Goal: Task Accomplishment & Management: Manage account settings

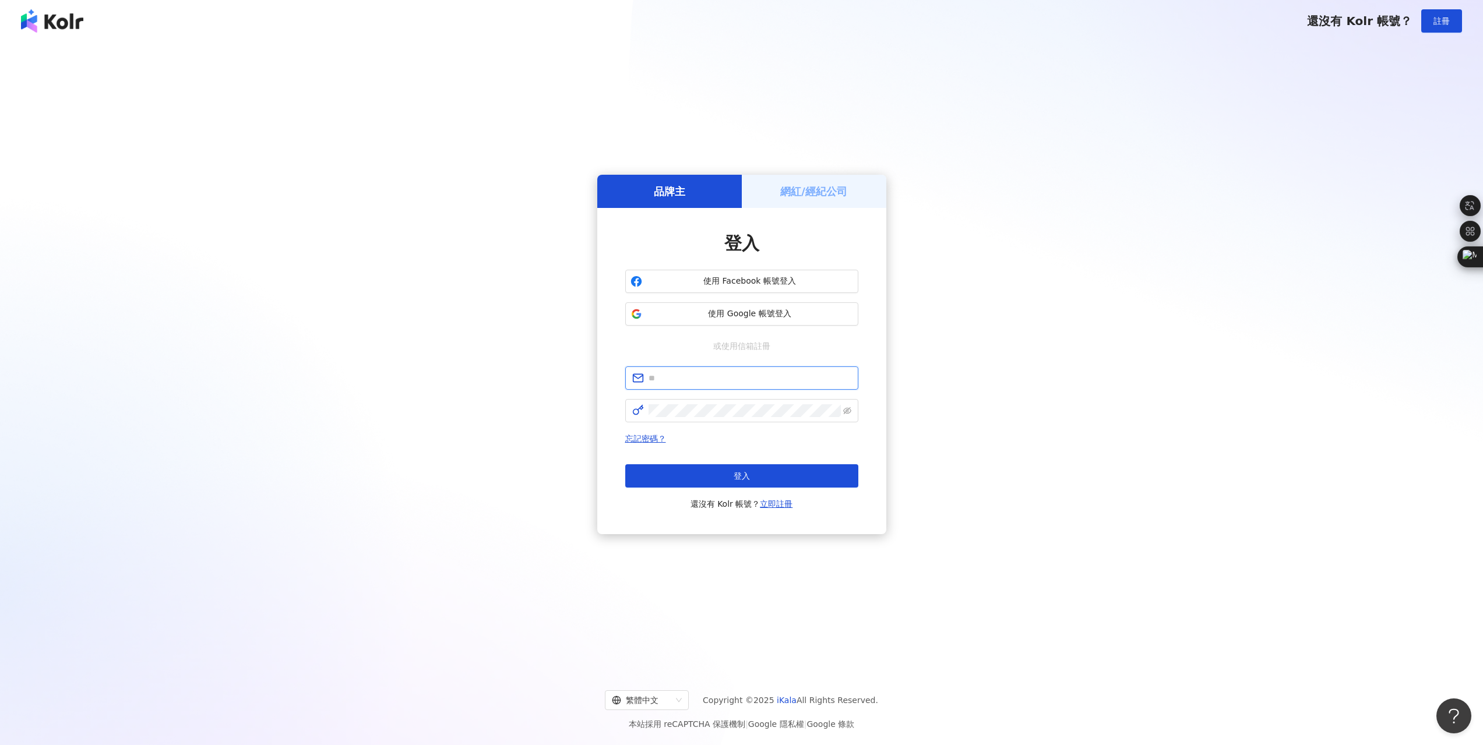
click at [699, 378] on input "text" at bounding box center [749, 378] width 203 height 13
type input "**********"
click button "登入" at bounding box center [741, 475] width 233 height 23
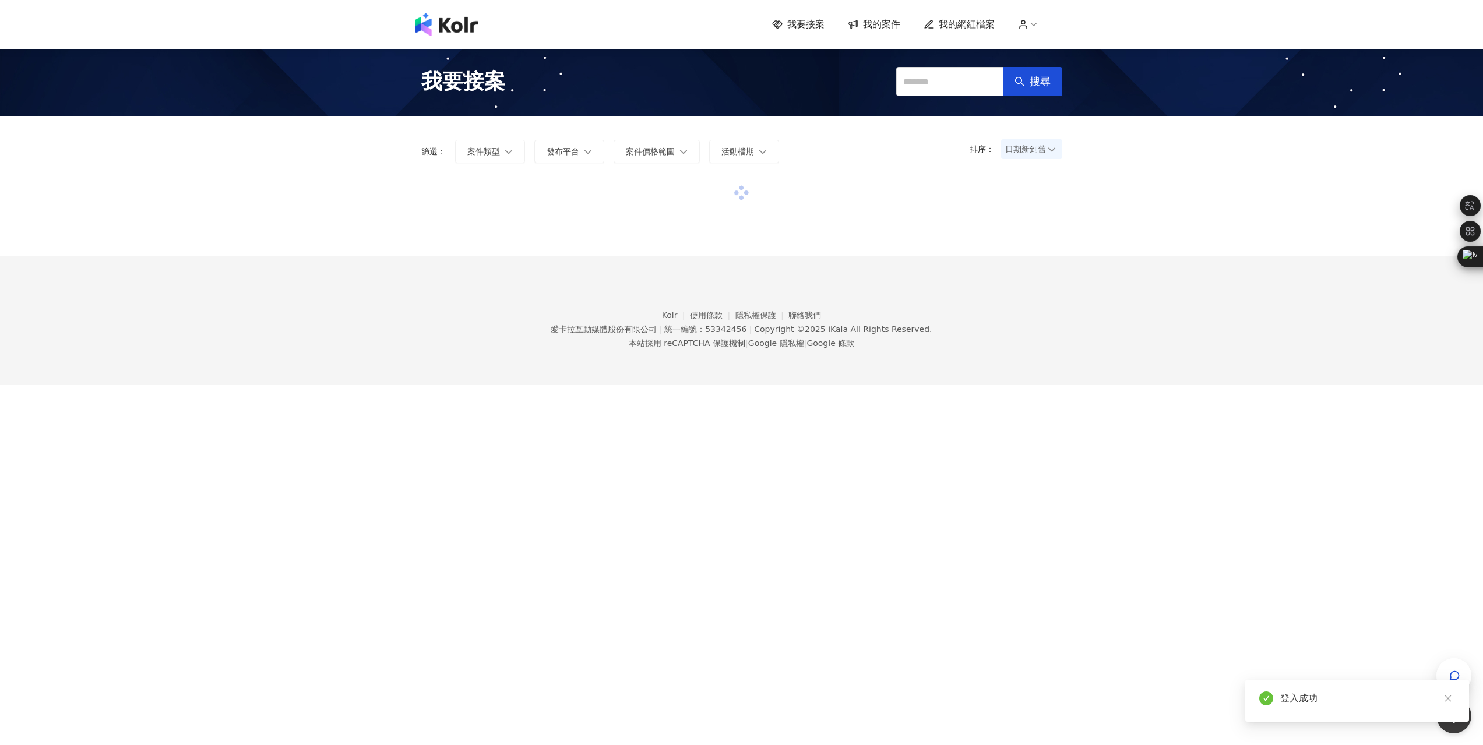
click at [1036, 144] on span "日期新到舊" at bounding box center [1031, 148] width 53 height 17
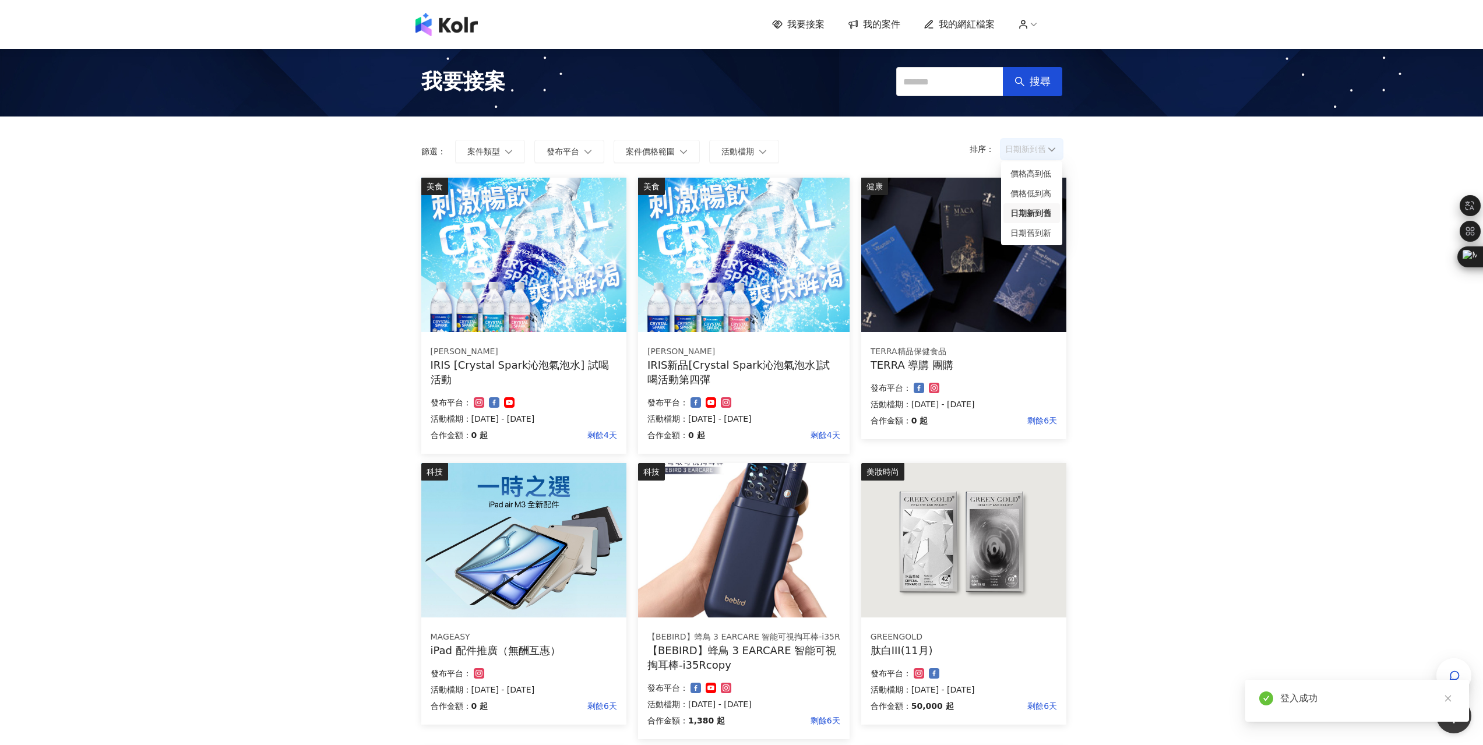
click at [1045, 210] on div "日期新到舊" at bounding box center [1031, 213] width 43 height 13
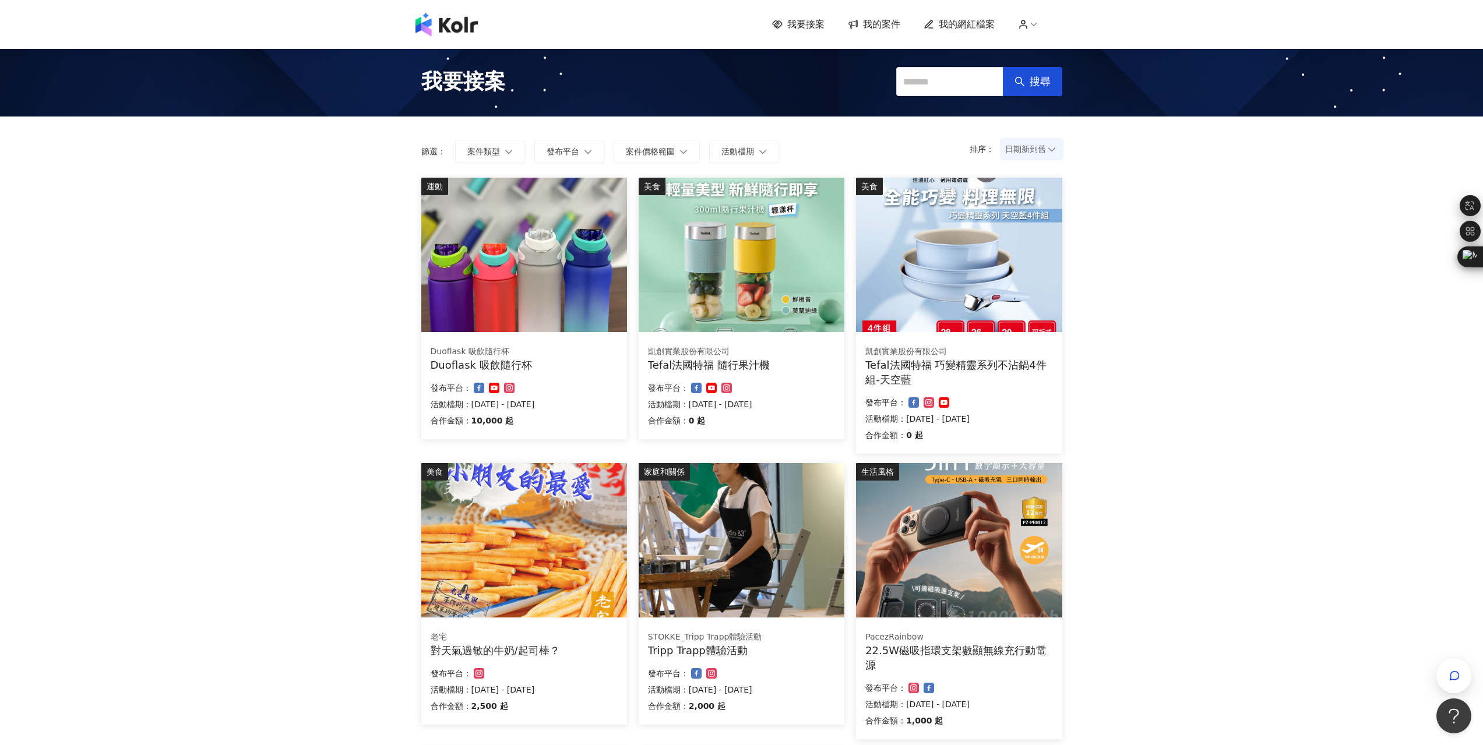
click at [1158, 430] on div "我要接案 我的案件 我的網紅檔案 我要接案 搜尋 排序： 日期新到舊 日期新到舊 篩選： 案件類型 發布平台 案件價格範圍 活動檔期 清除 套用 運動 Duo…" at bounding box center [741, 622] width 1483 height 1244
click at [766, 288] on img at bounding box center [742, 255] width 206 height 154
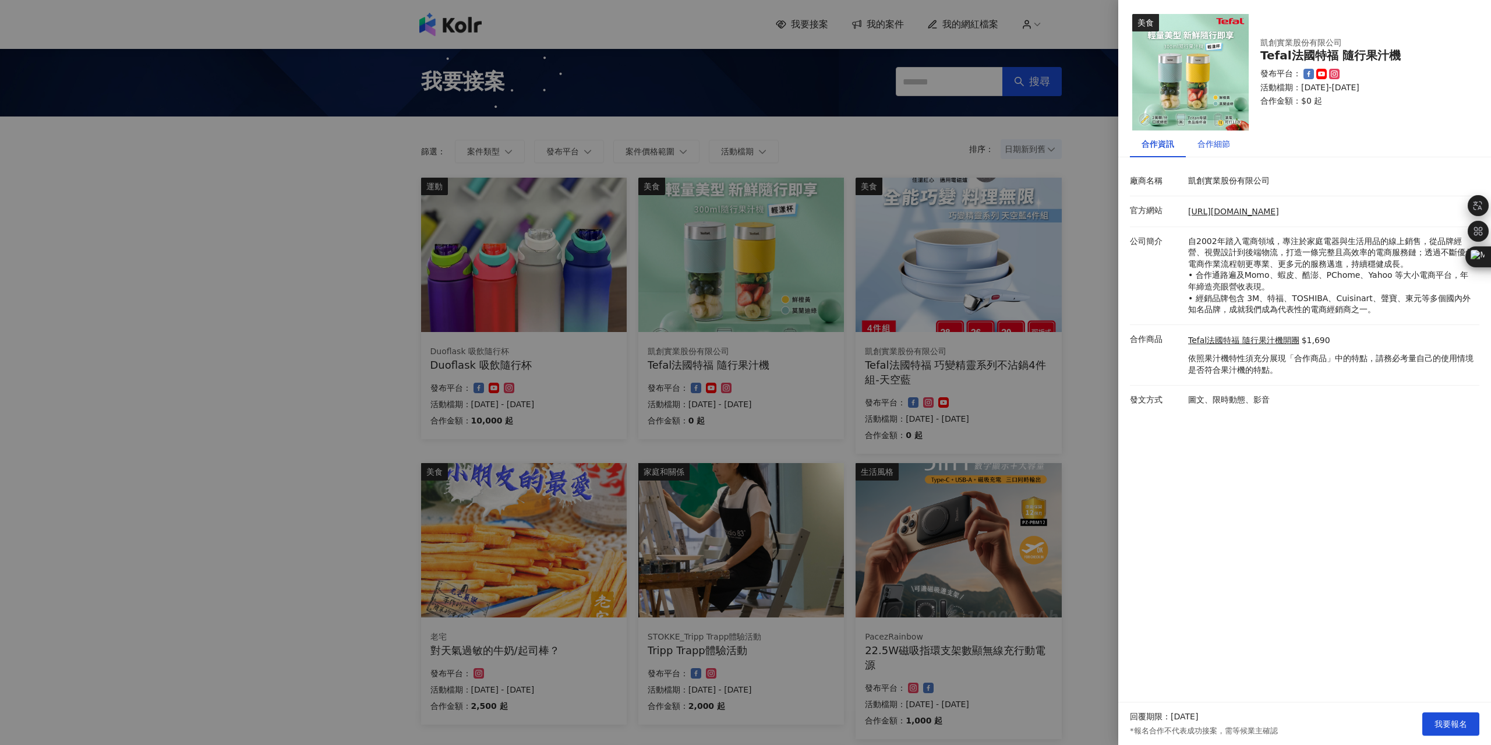
click at [1218, 149] on div "合作細節" at bounding box center [1214, 143] width 33 height 13
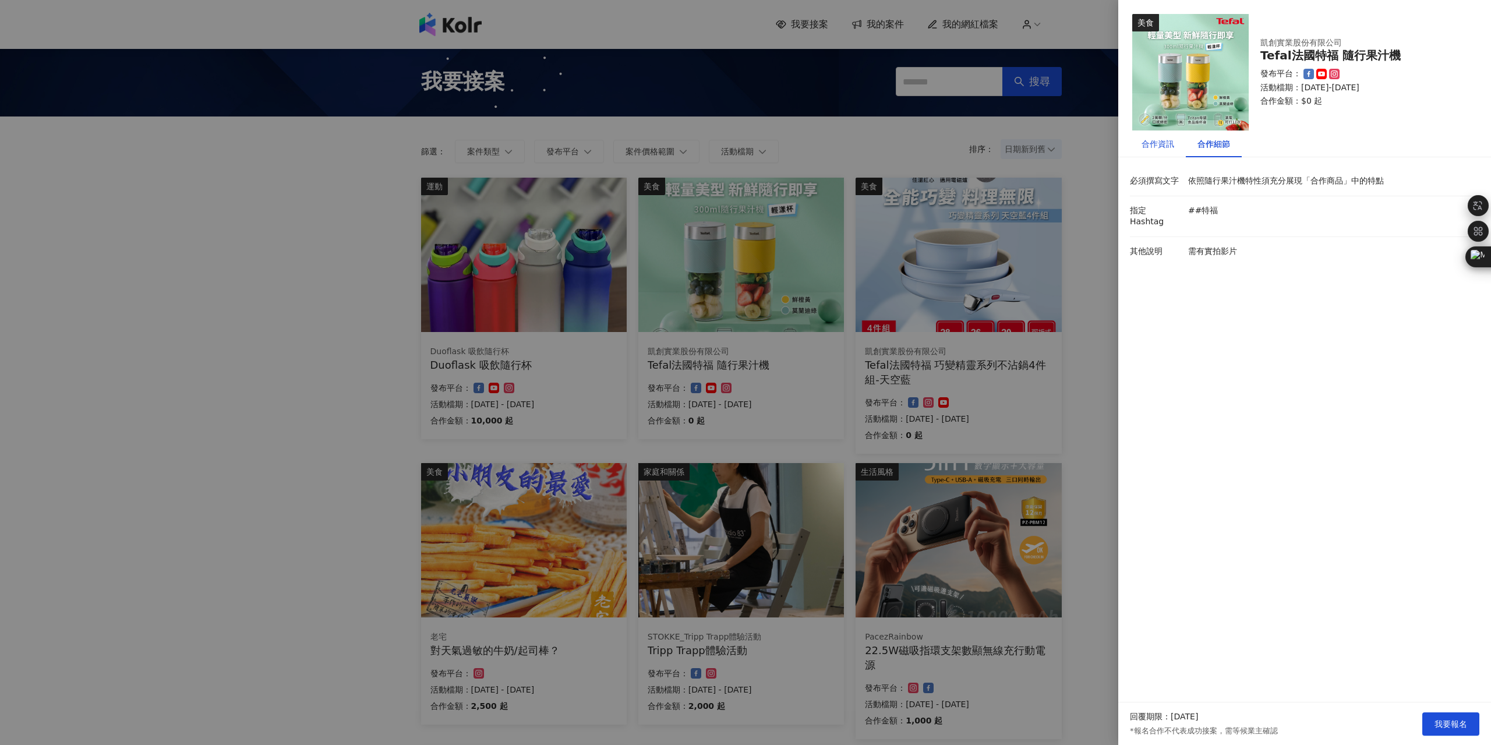
click at [1168, 142] on div "合作資訊" at bounding box center [1158, 143] width 33 height 13
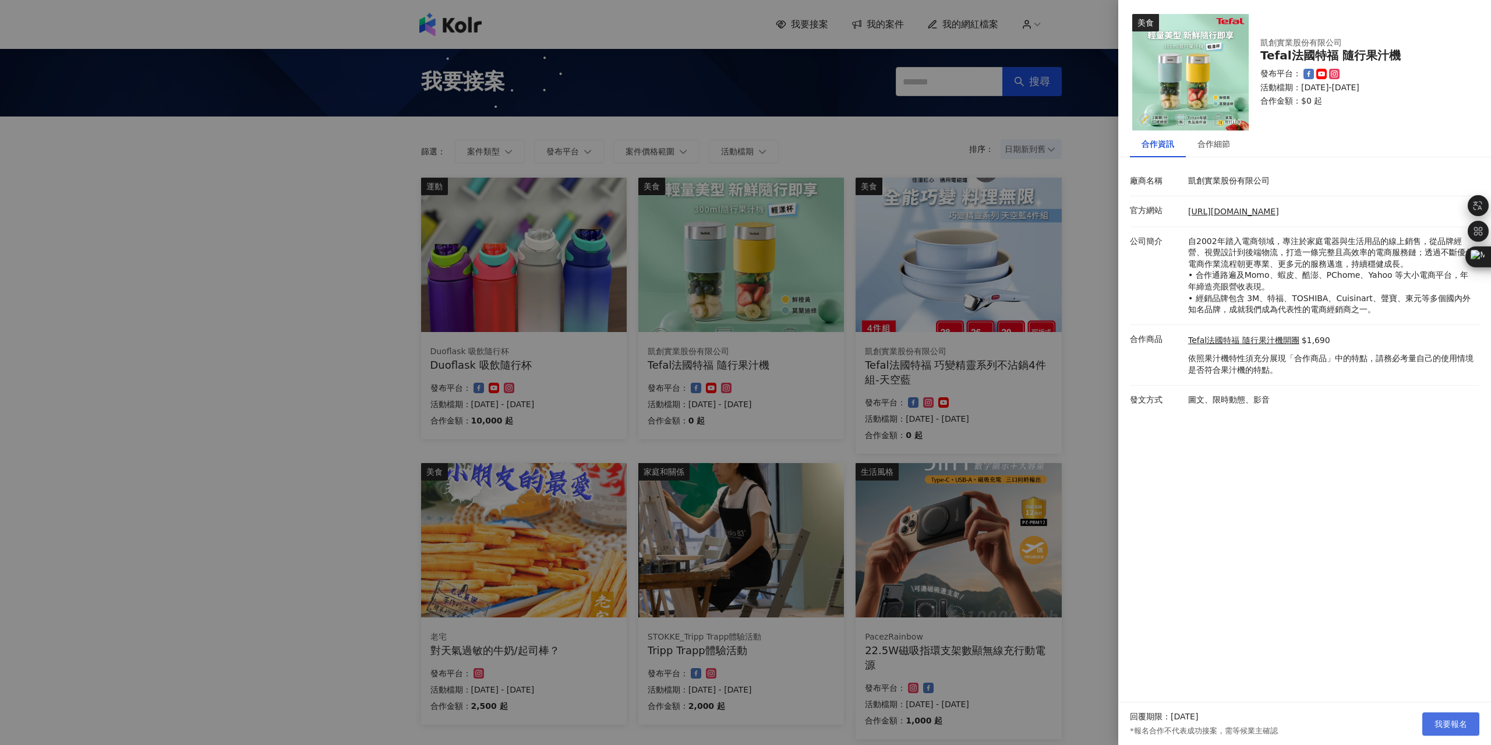
click at [1455, 735] on button "我要報名" at bounding box center [1451, 724] width 57 height 23
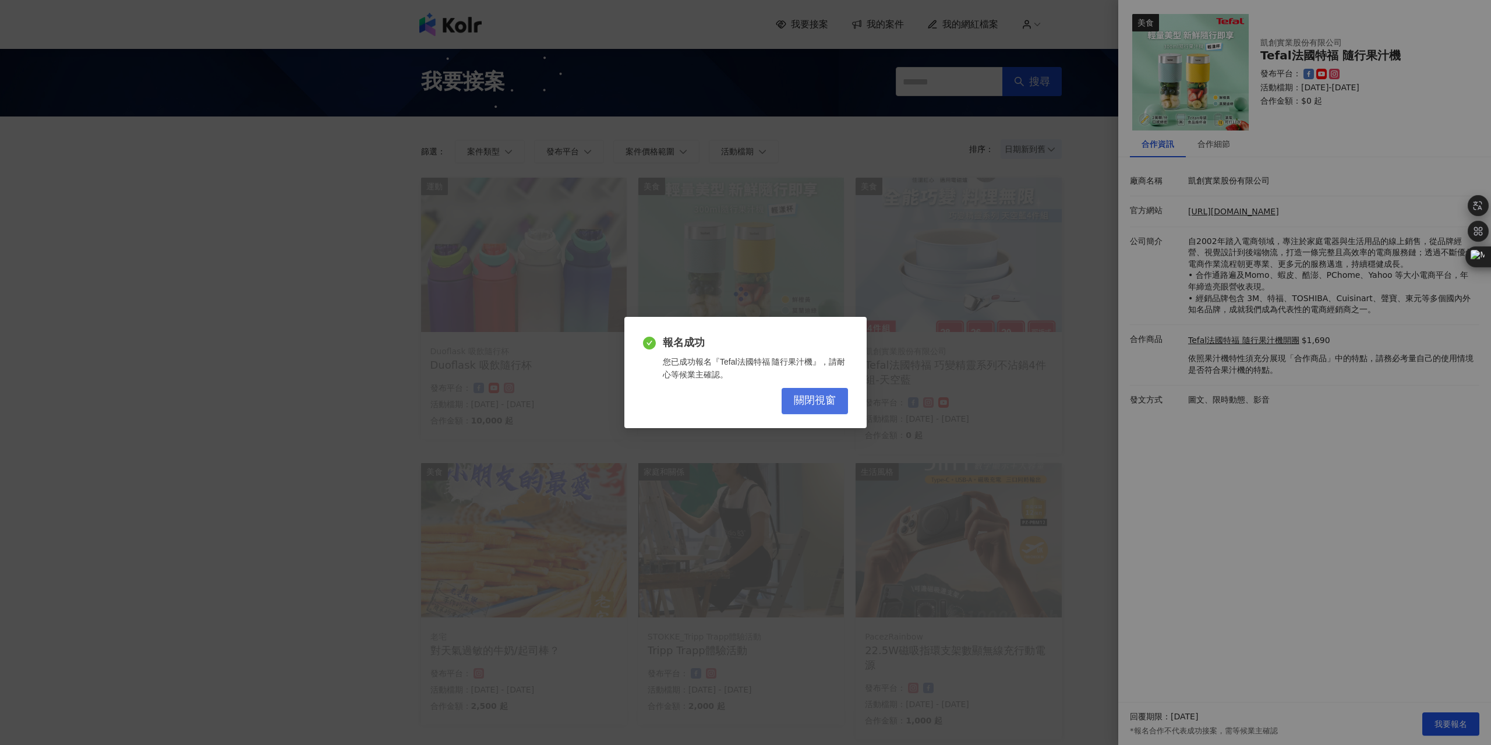
click at [804, 400] on span "關閉視窗" at bounding box center [815, 400] width 42 height 13
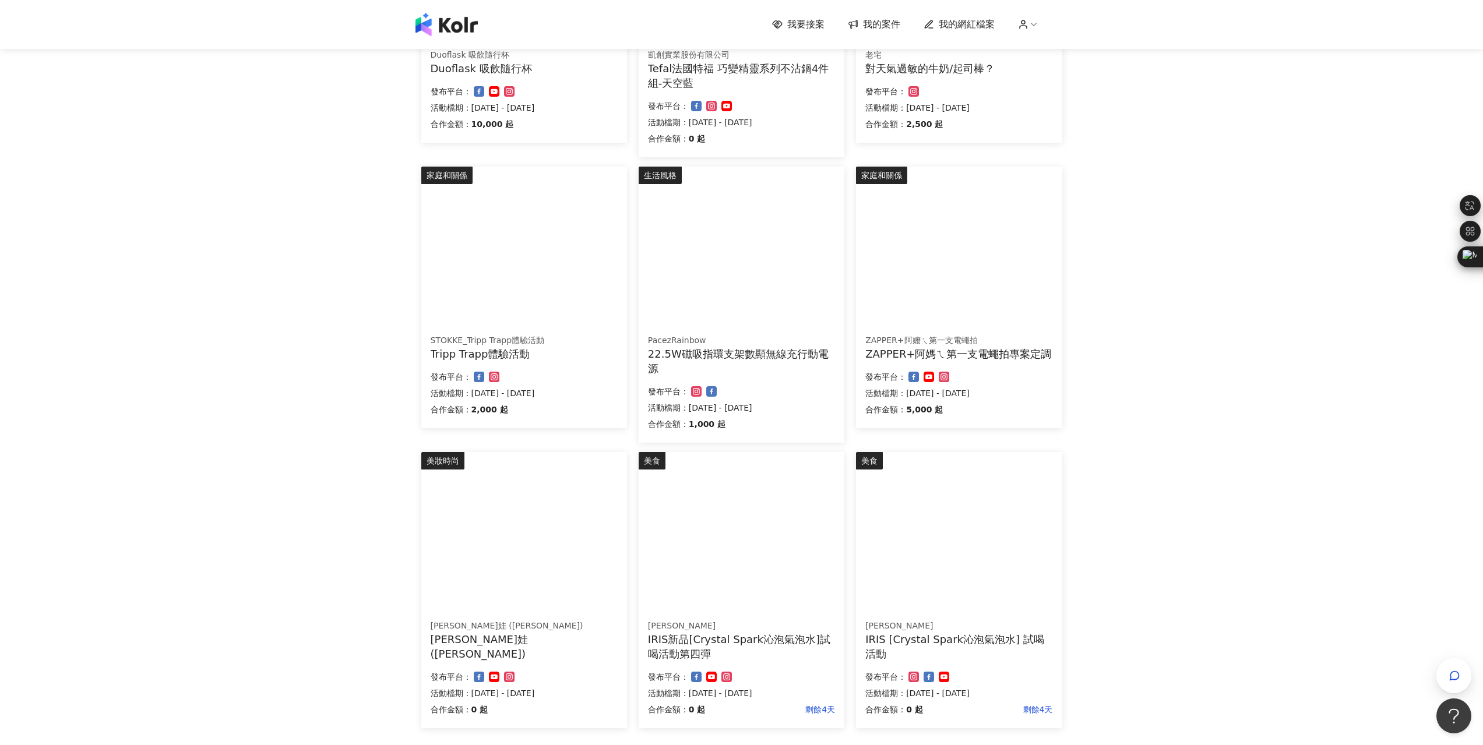
scroll to position [350, 0]
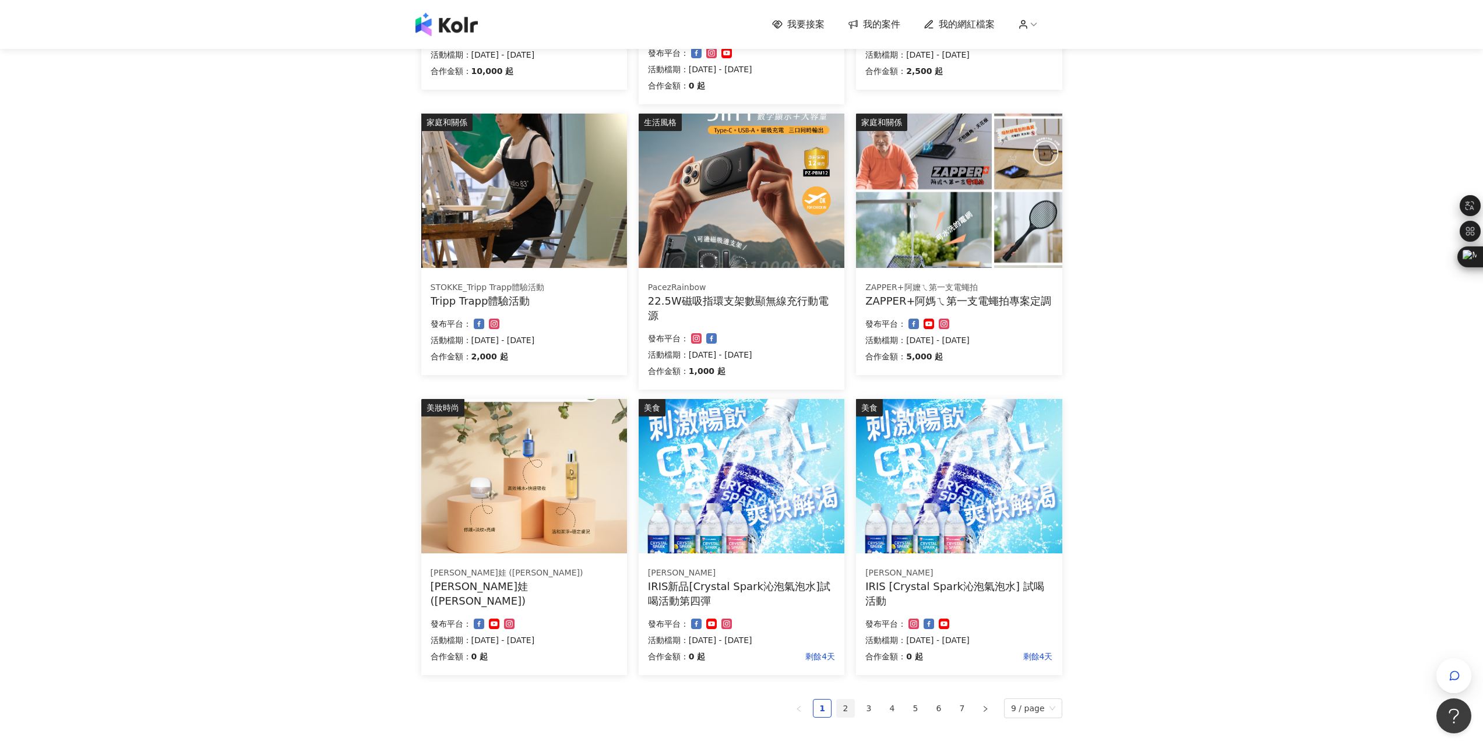
click at [854, 706] on link "2" at bounding box center [845, 708] width 17 height 17
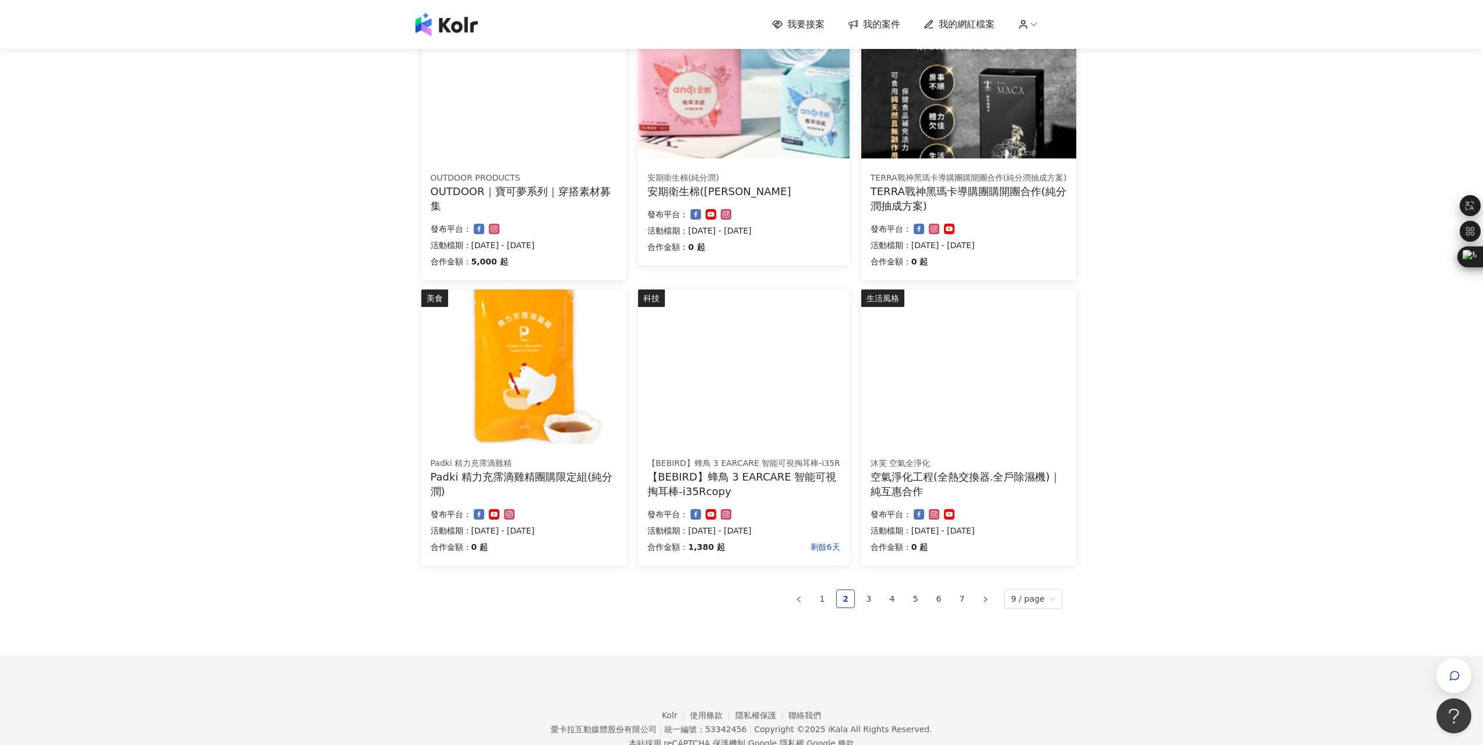
scroll to position [466, 0]
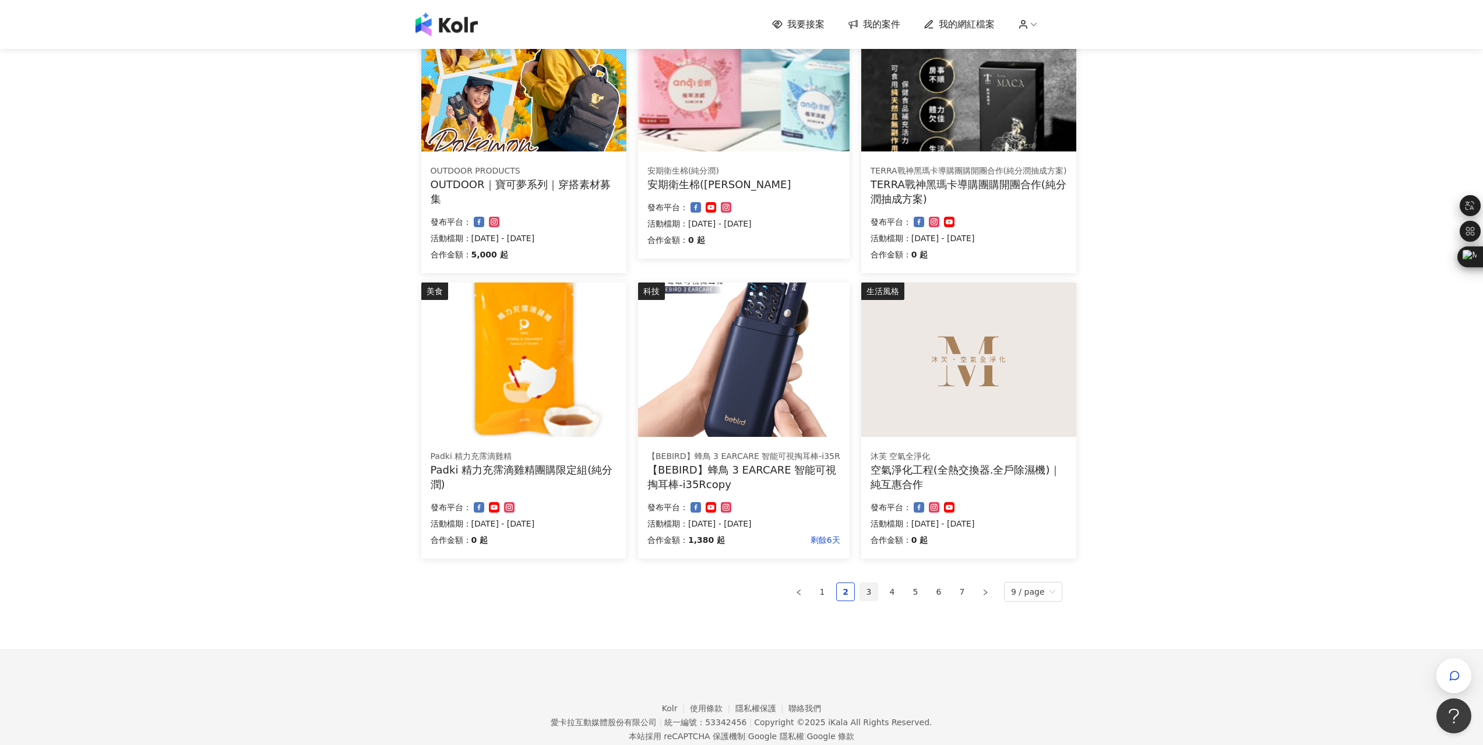
click at [875, 591] on link "3" at bounding box center [868, 591] width 17 height 17
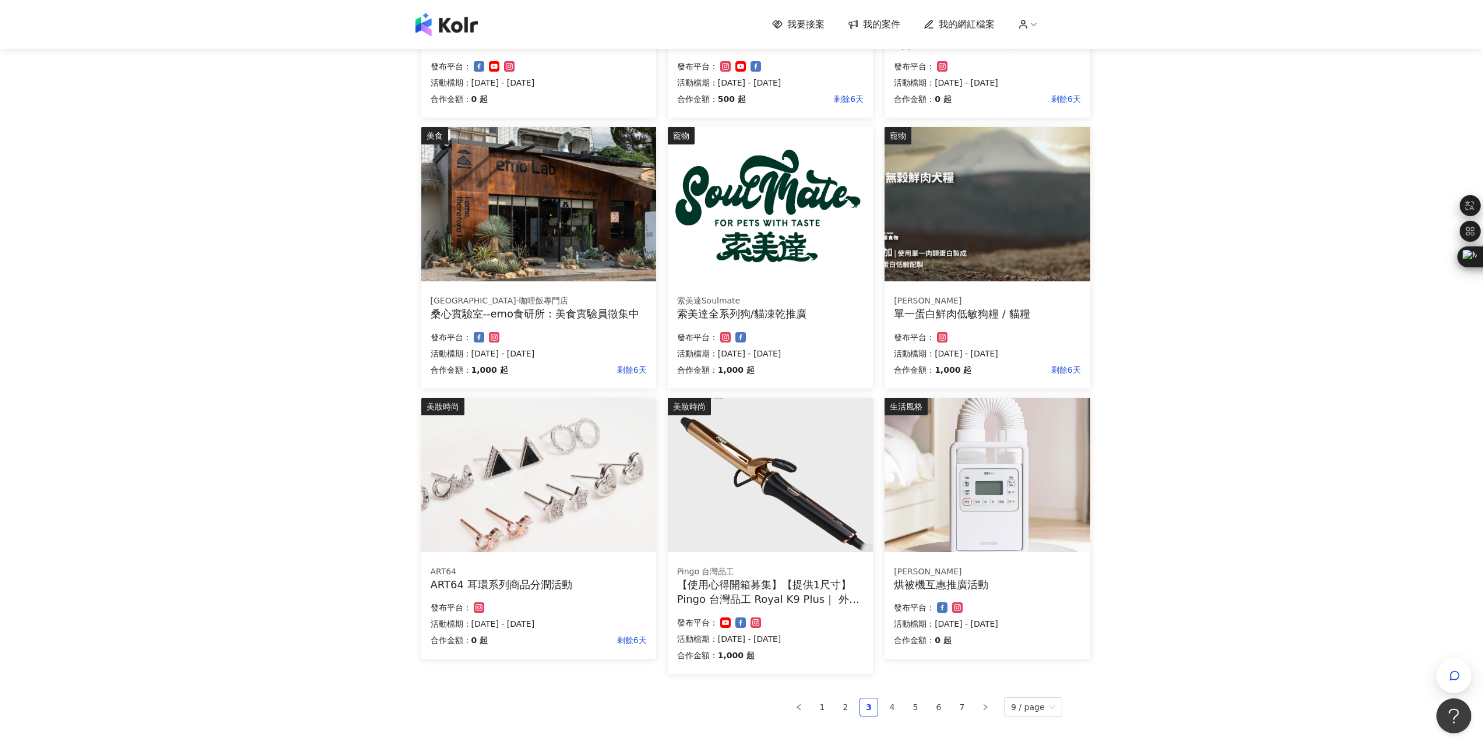
scroll to position [335, 0]
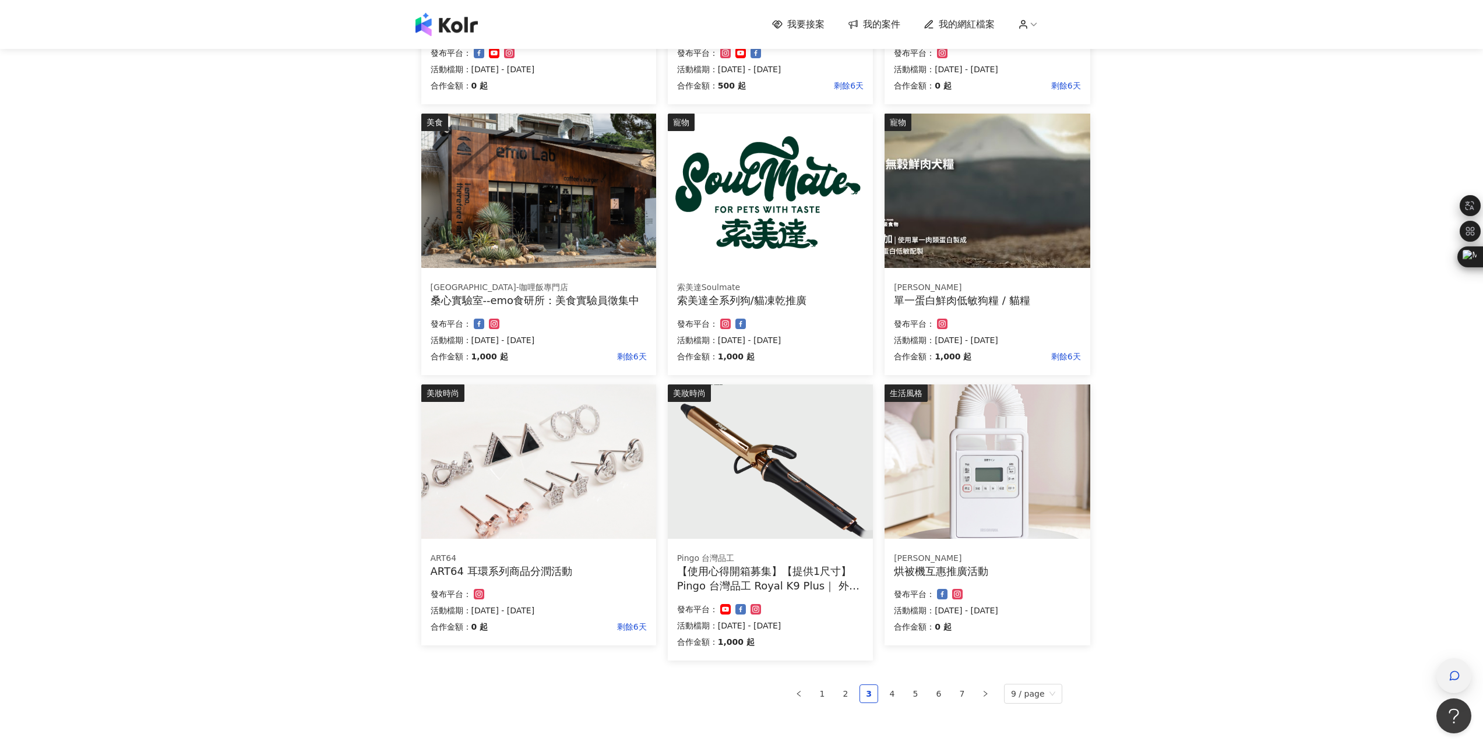
click at [1446, 672] on div "button" at bounding box center [1453, 676] width 15 height 26
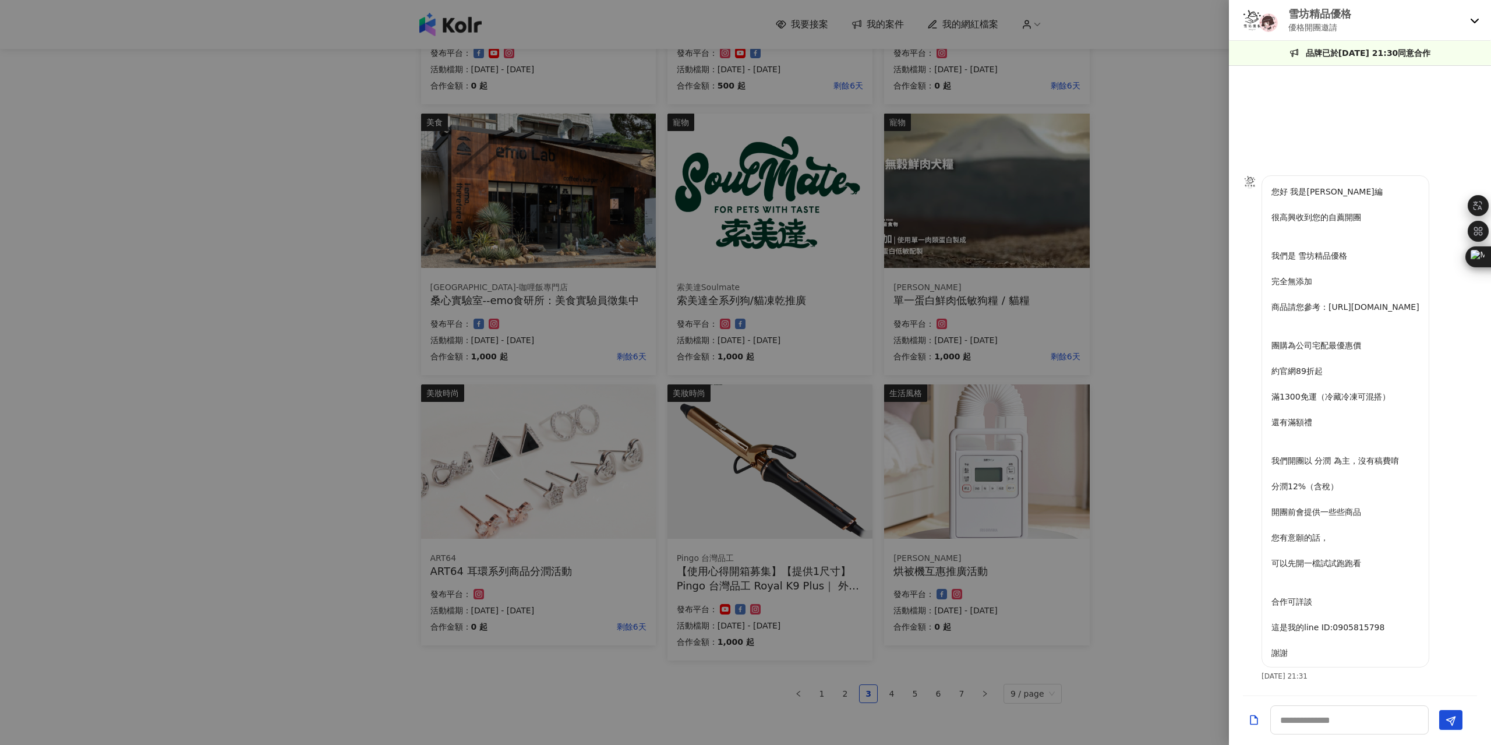
click at [1129, 388] on div at bounding box center [745, 372] width 1491 height 745
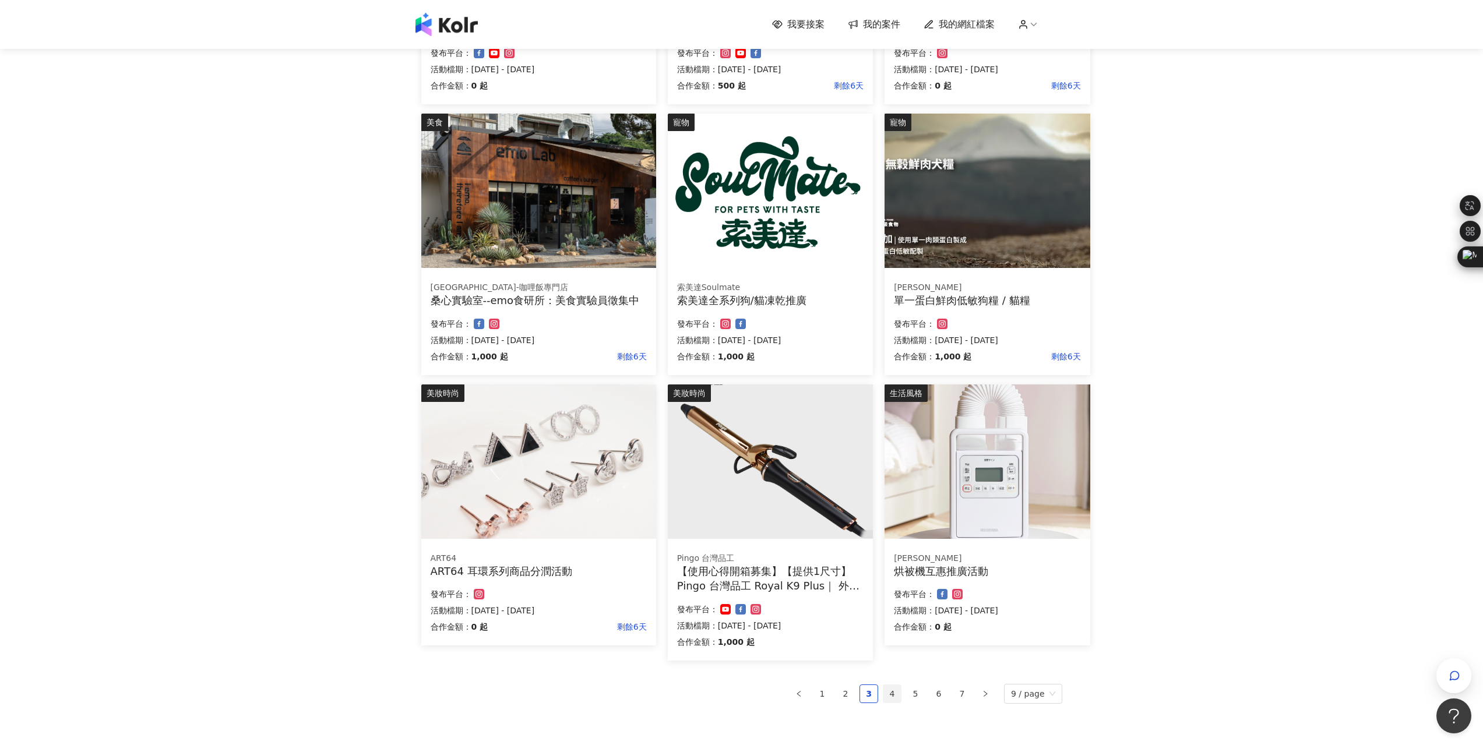
click at [894, 696] on link "4" at bounding box center [891, 693] width 17 height 17
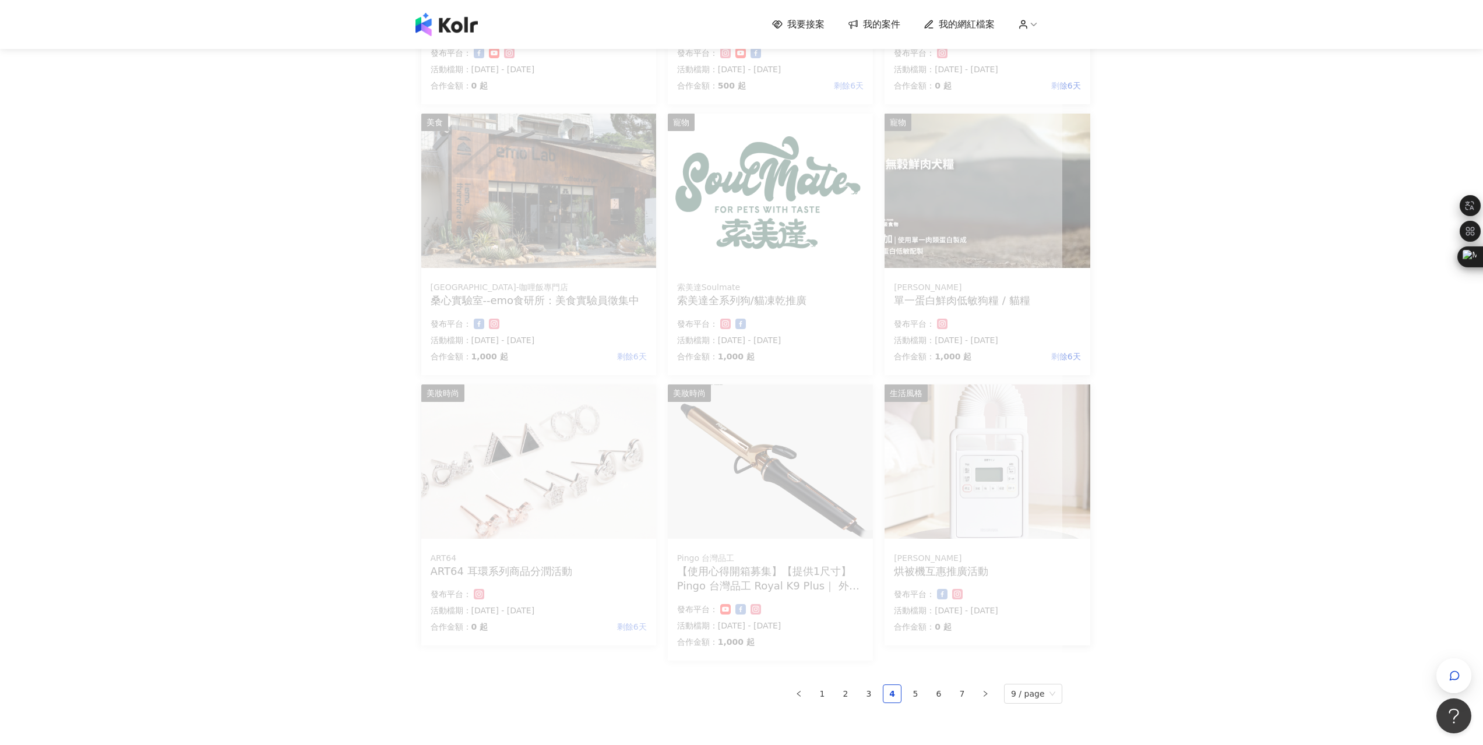
click at [950, 20] on span "我的網紅檔案" at bounding box center [967, 24] width 56 height 13
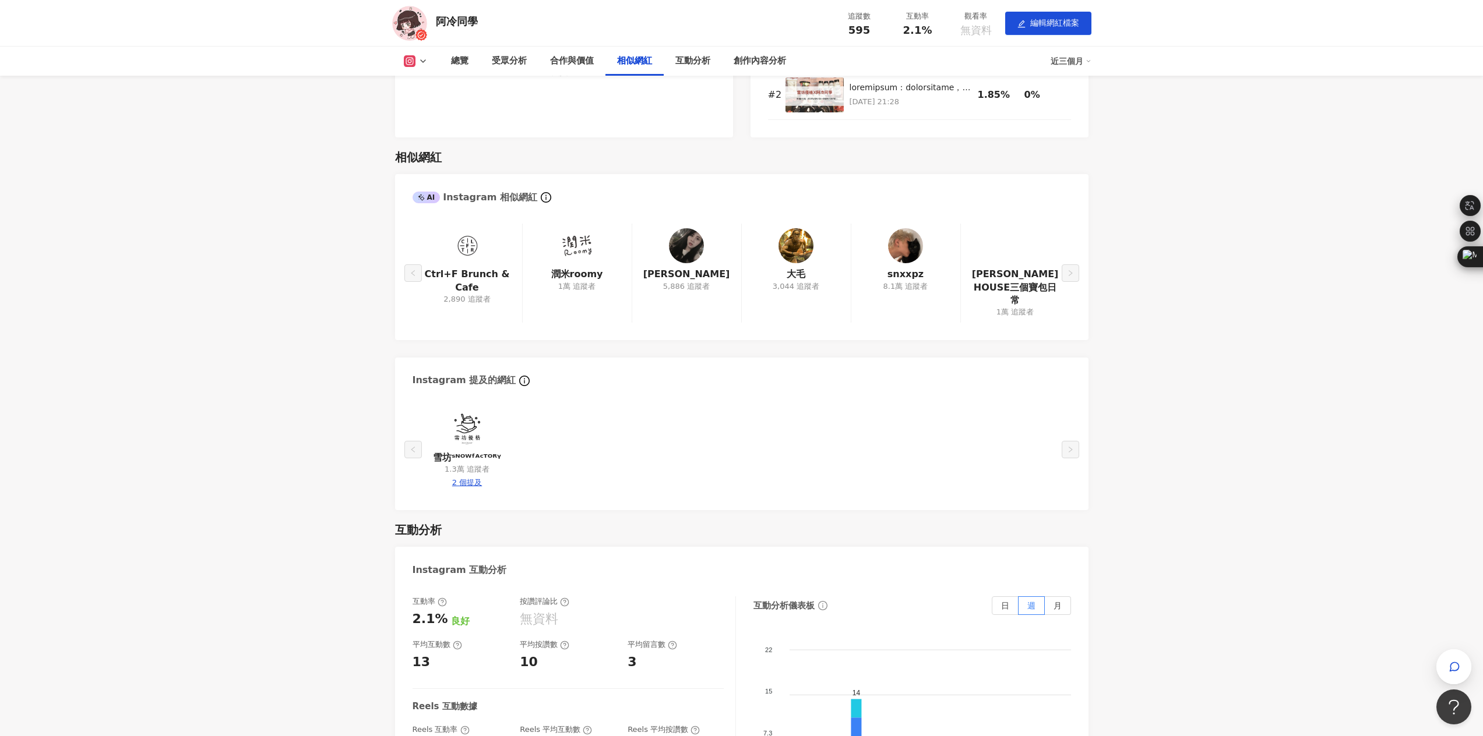
scroll to position [1515, 0]
